Goal: Transaction & Acquisition: Purchase product/service

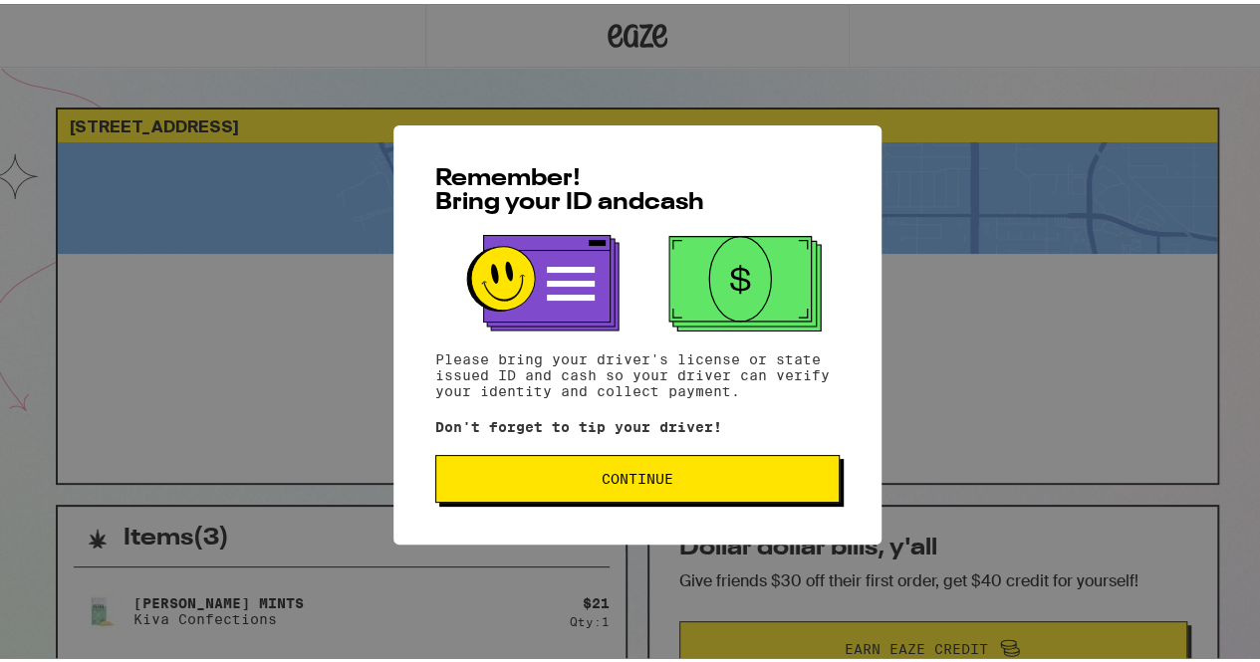
click at [645, 482] on span "Continue" at bounding box center [638, 475] width 72 height 14
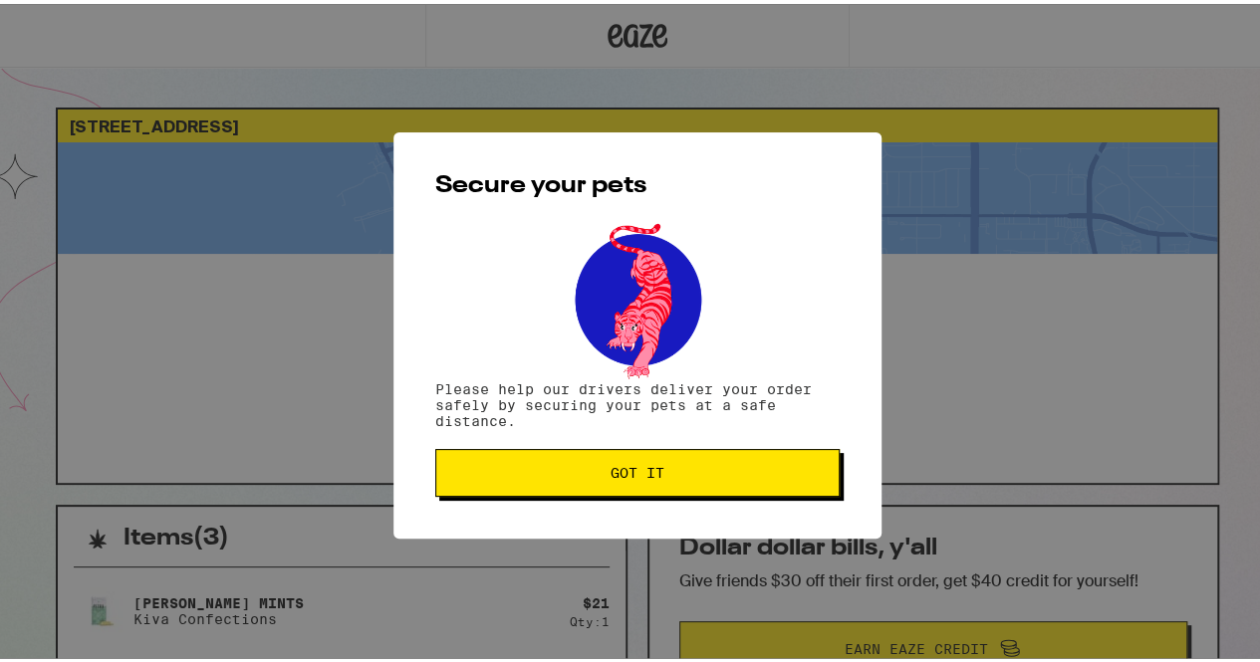
click at [645, 482] on button "Got it" at bounding box center [637, 469] width 404 height 48
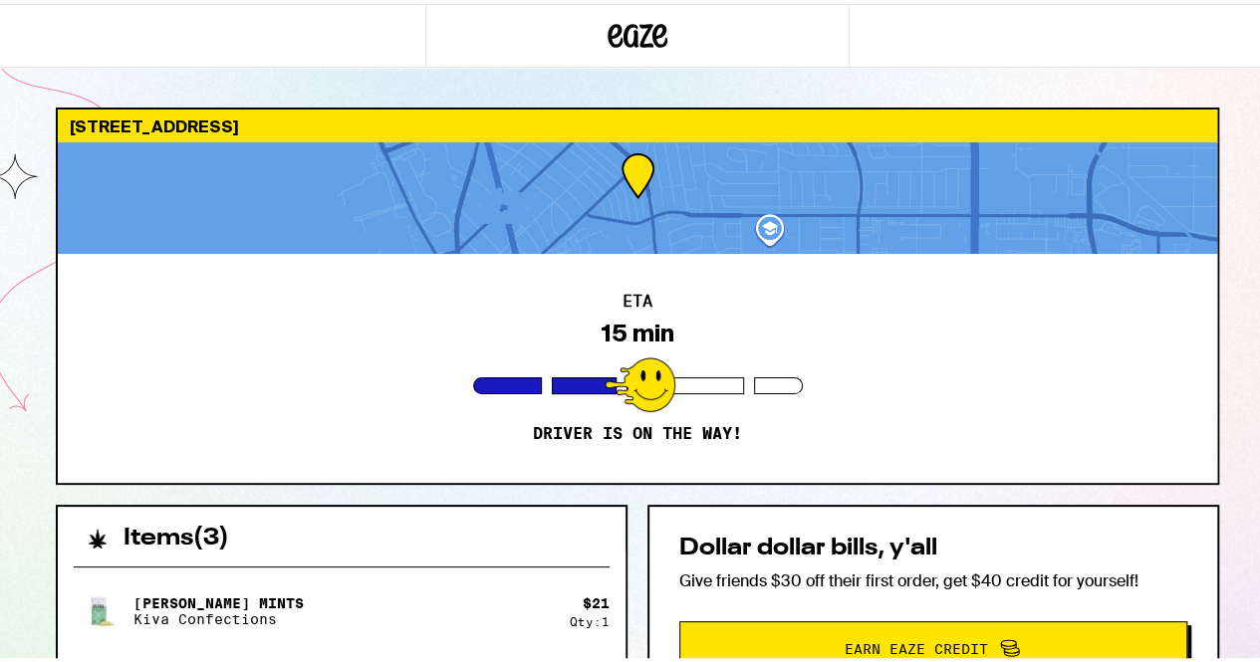
click at [685, 222] on div at bounding box center [637, 194] width 1159 height 112
